Goal: Information Seeking & Learning: Learn about a topic

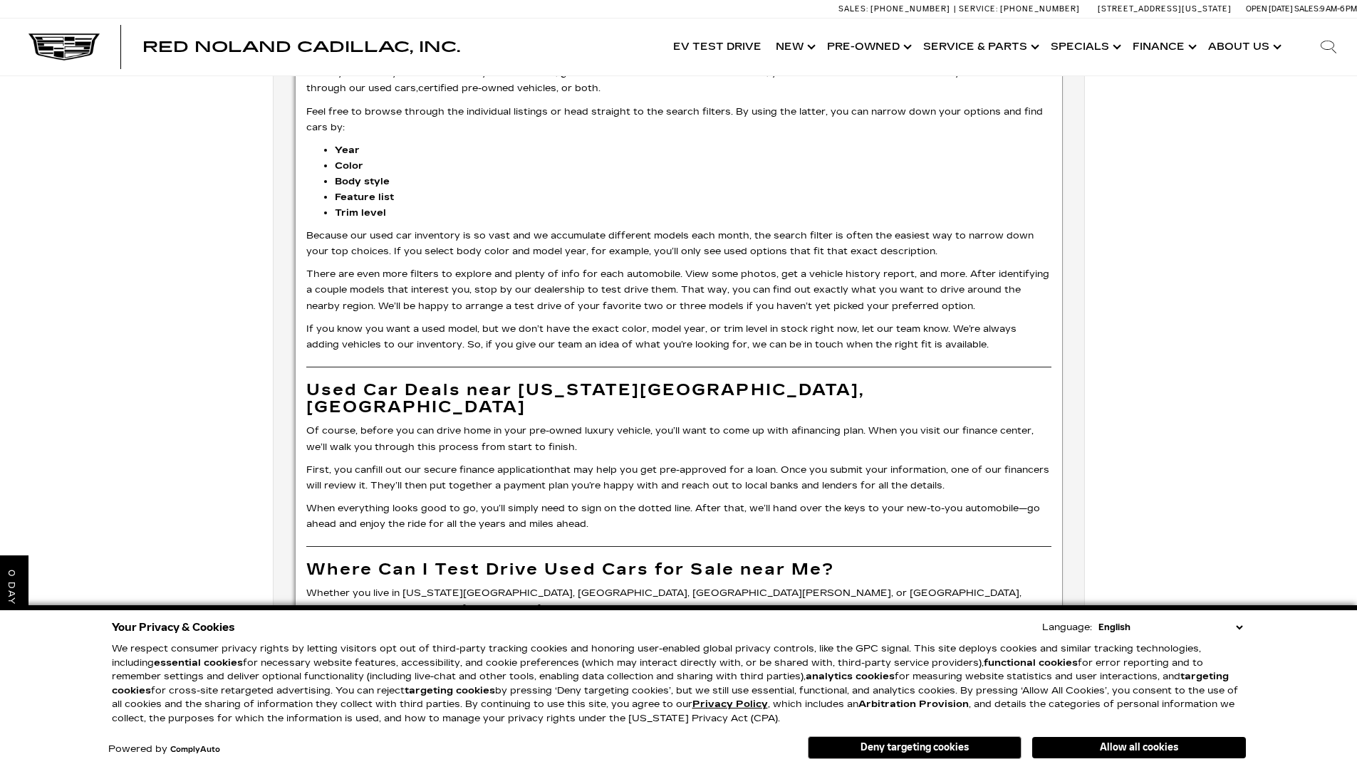
scroll to position [4212, 0]
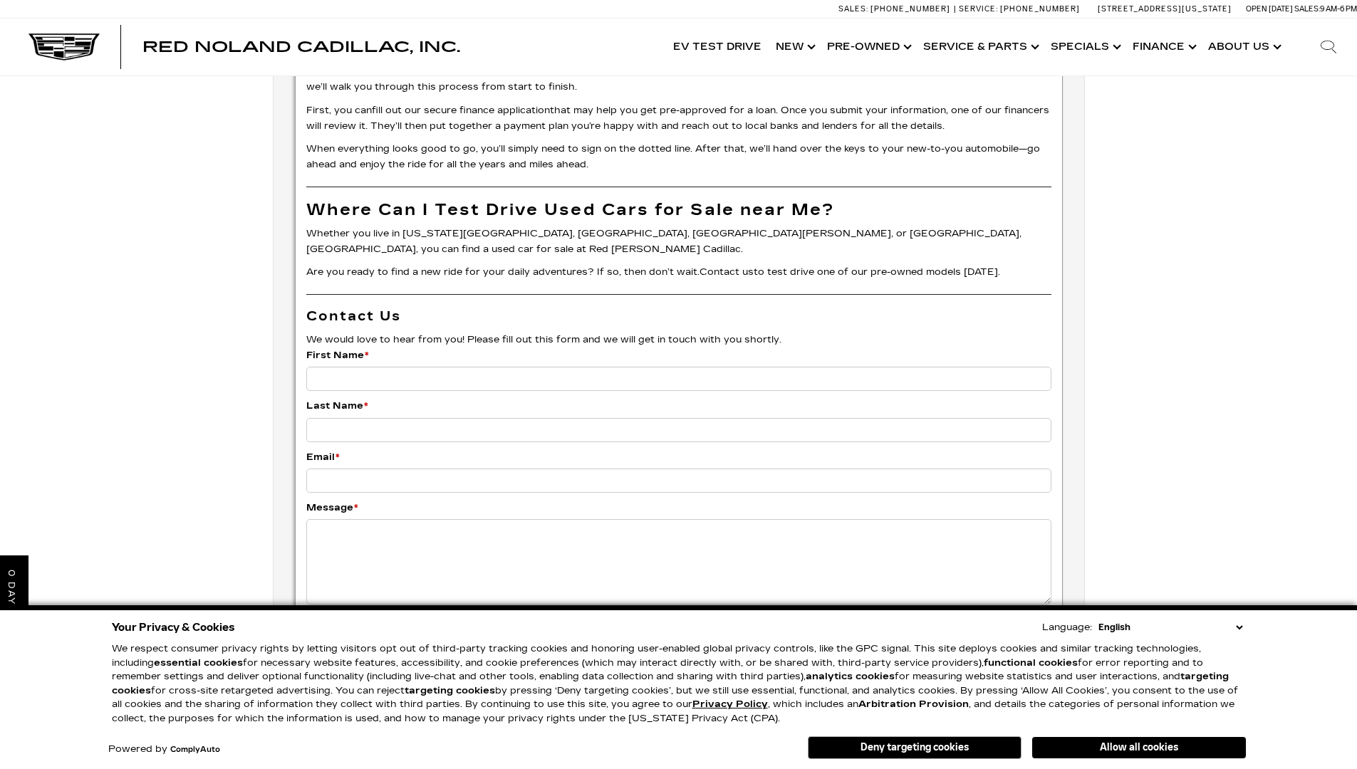
scroll to position [3323, 0]
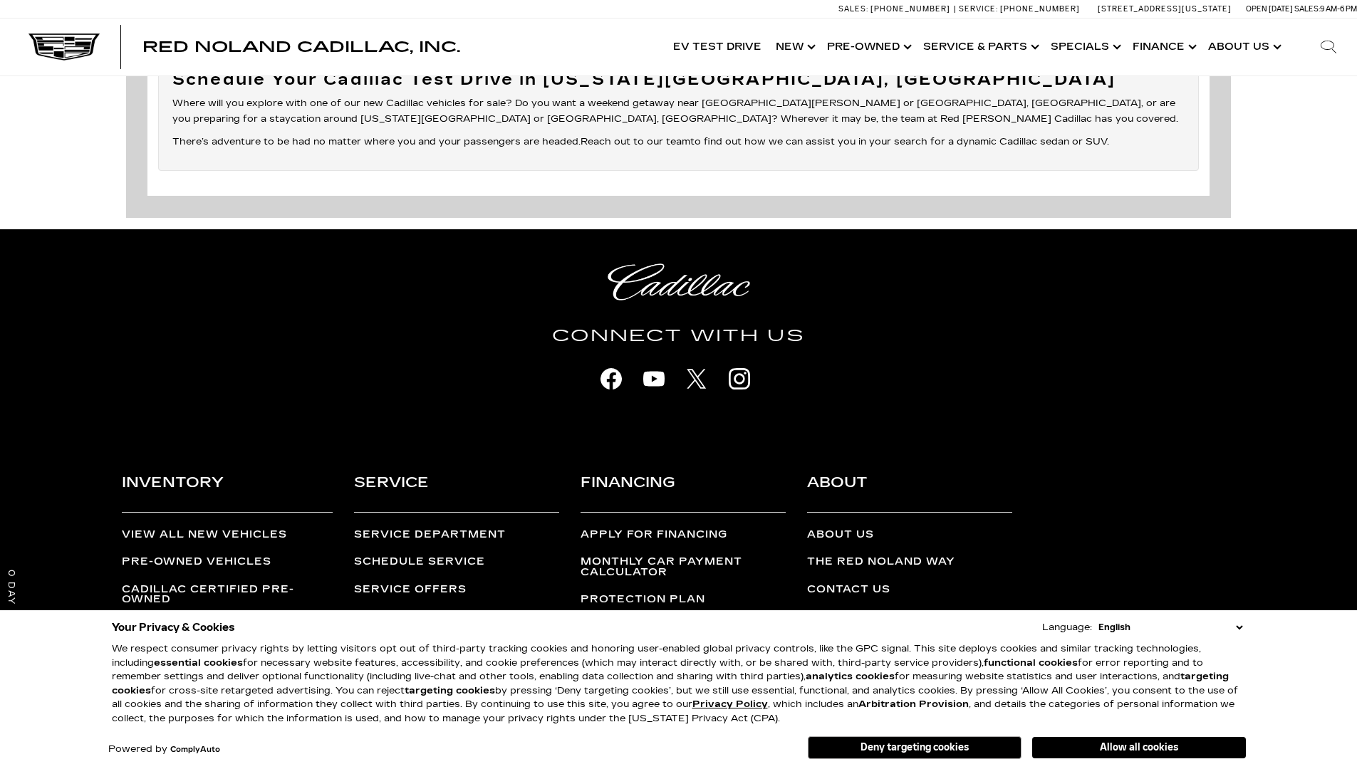
scroll to position [3058, 0]
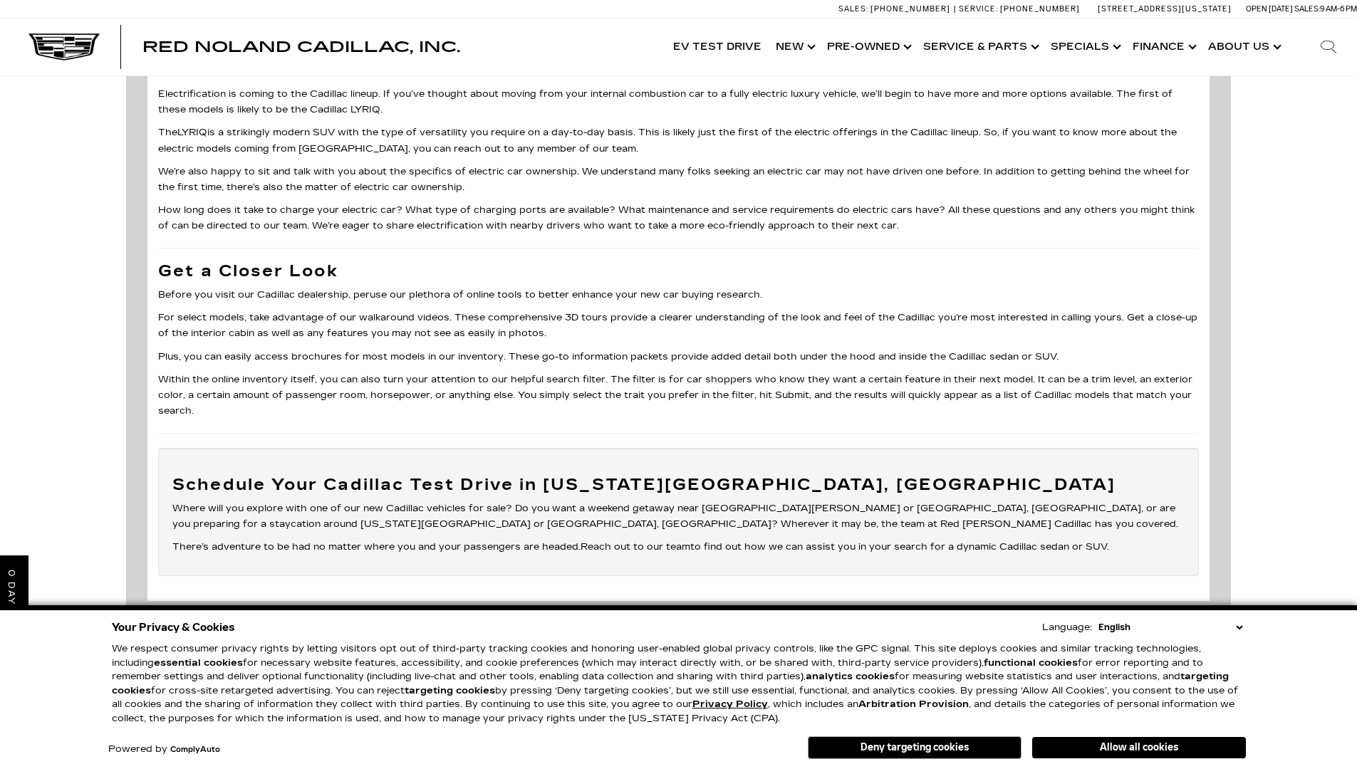
scroll to position [4142, 0]
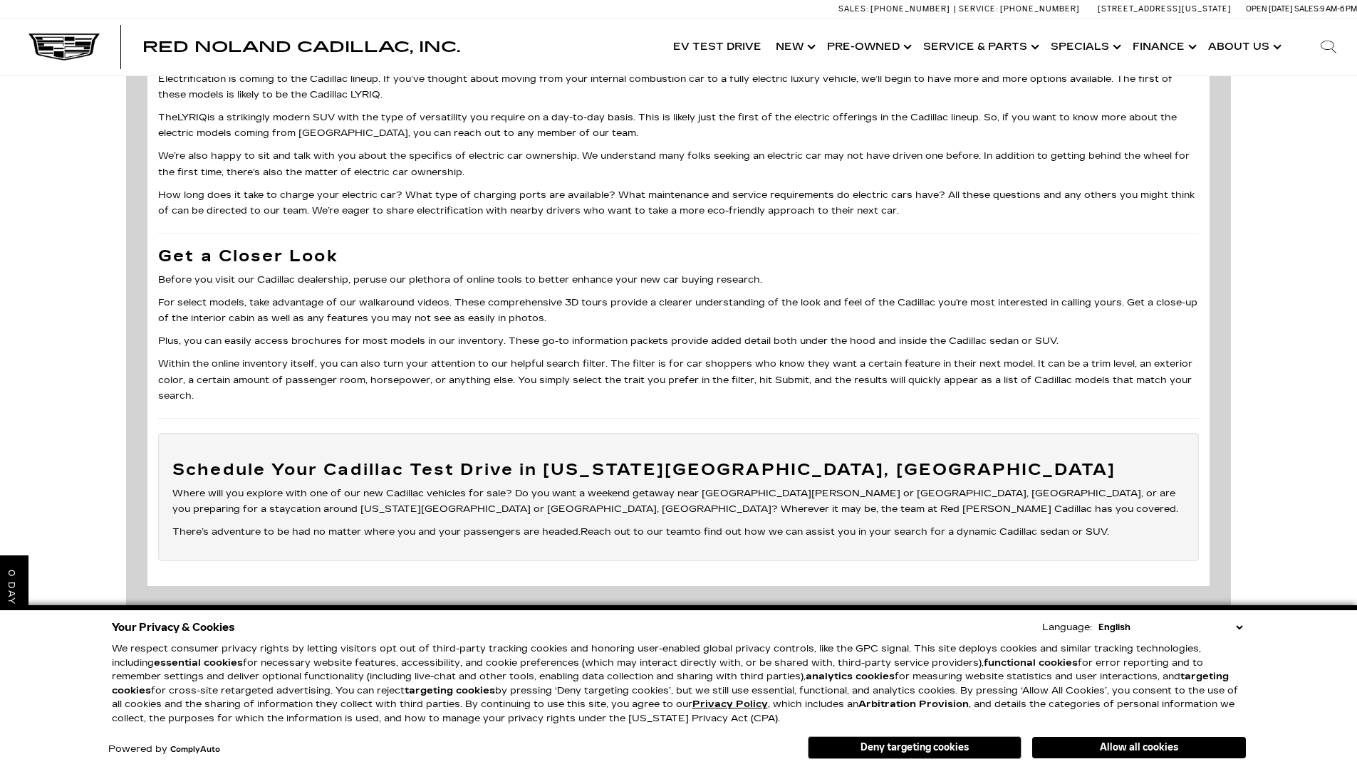
scroll to position [3983, 0]
